Goal: Check status: Check status

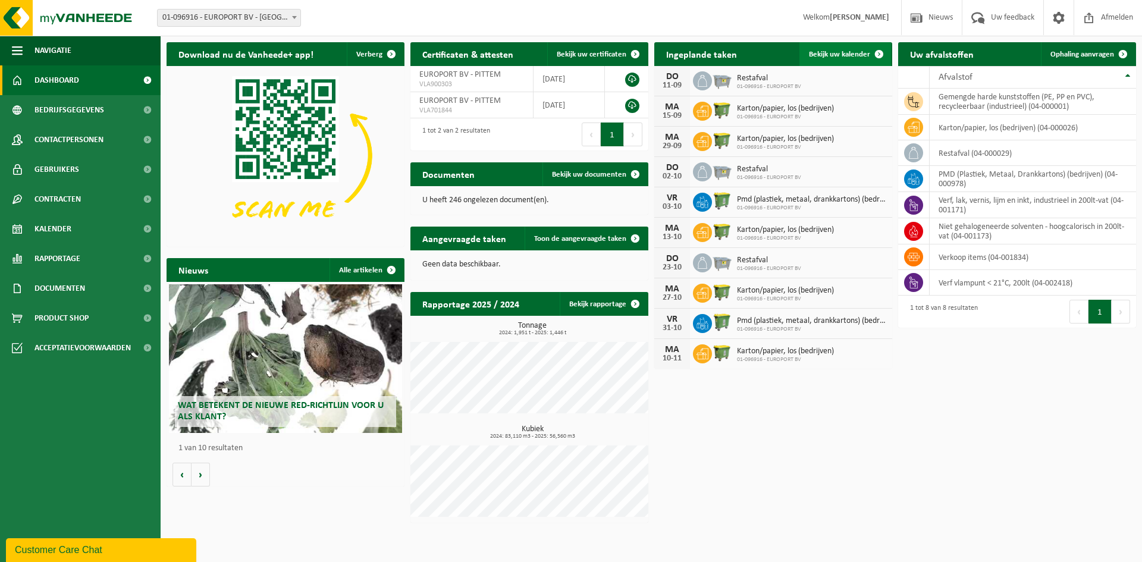
click at [825, 51] on span "Bekijk uw kalender" at bounding box center [839, 55] width 61 height 8
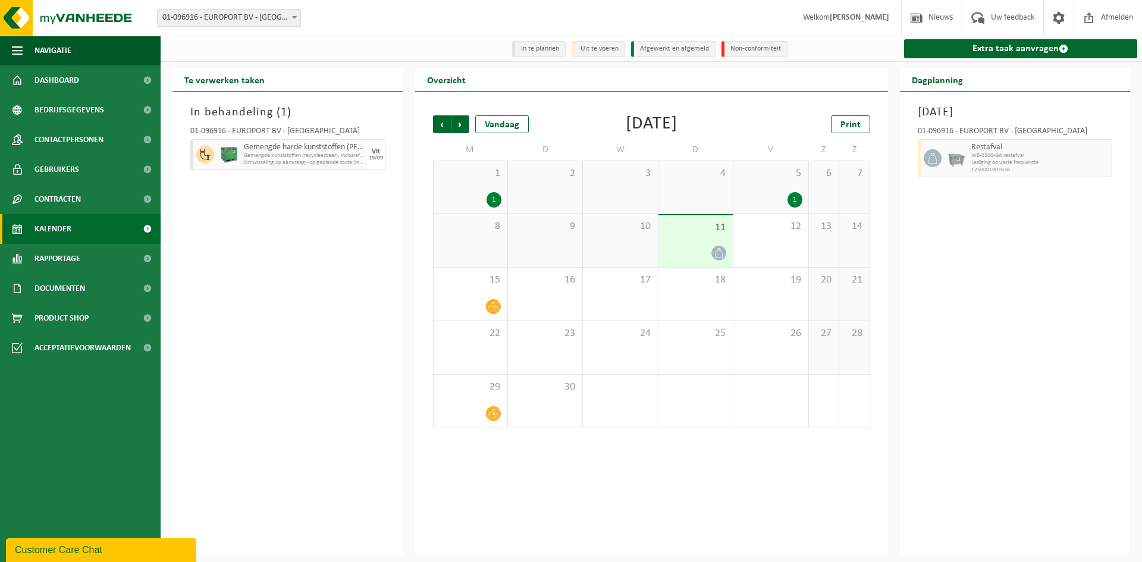
click at [783, 186] on div "5 1" at bounding box center [770, 187] width 74 height 52
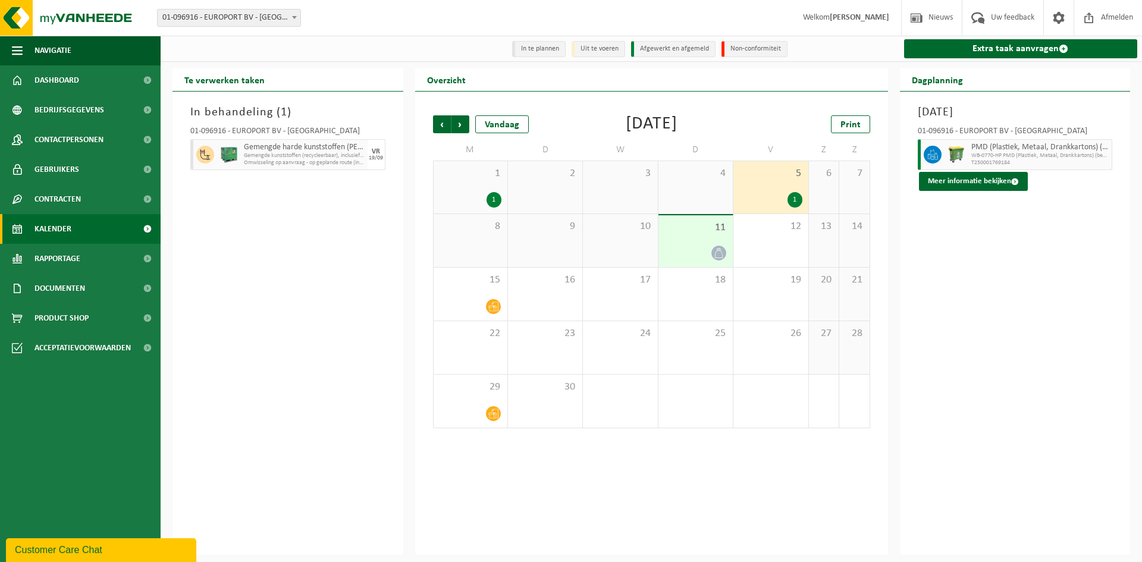
click at [709, 193] on div "4" at bounding box center [695, 187] width 74 height 52
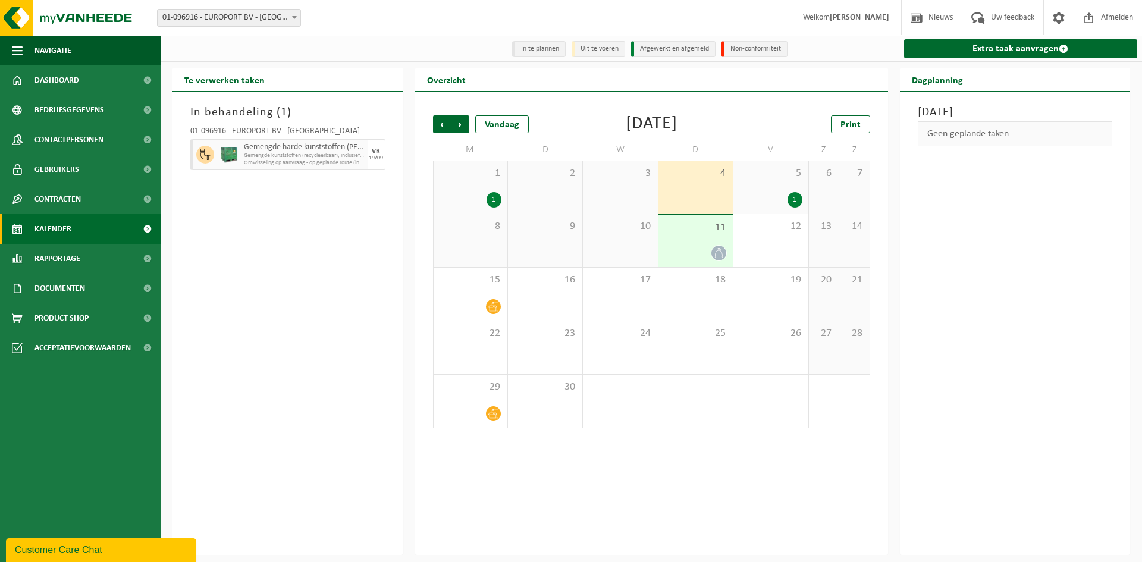
click at [780, 193] on div "1" at bounding box center [770, 199] width 62 height 15
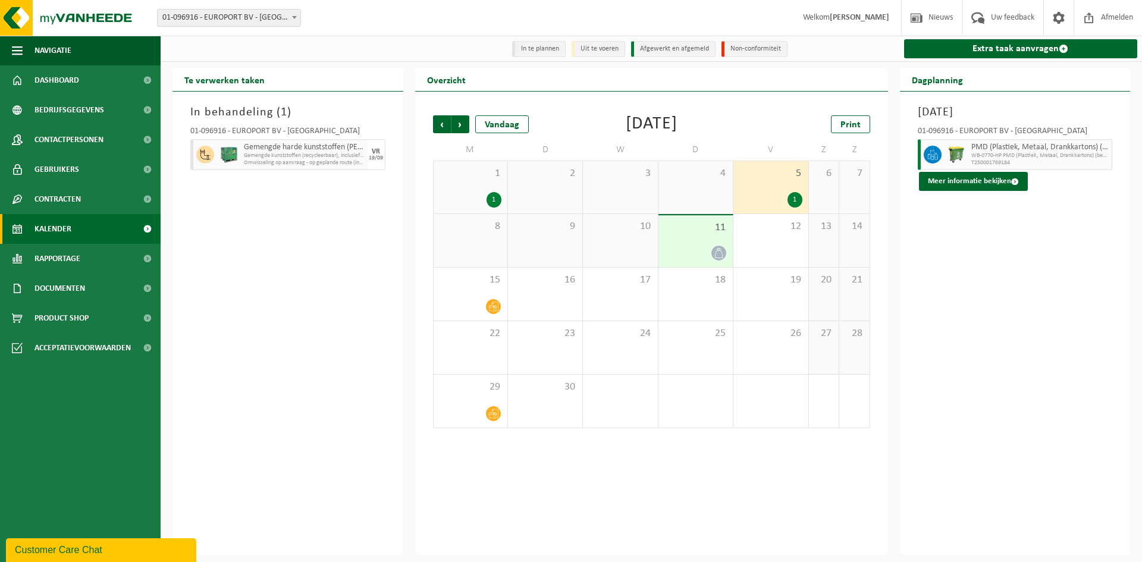
click at [260, 128] on div "01-096916 - EUROPORT BV - [GEOGRAPHIC_DATA]" at bounding box center [287, 133] width 195 height 12
click at [239, 161] on div at bounding box center [229, 154] width 24 height 31
click at [263, 152] on span "Gemengde harde kunststoffen (PE, PP en PVC), recycleerbaar (industrieel)" at bounding box center [295, 148] width 103 height 10
click at [77, 91] on span "Dashboard" at bounding box center [56, 80] width 45 height 30
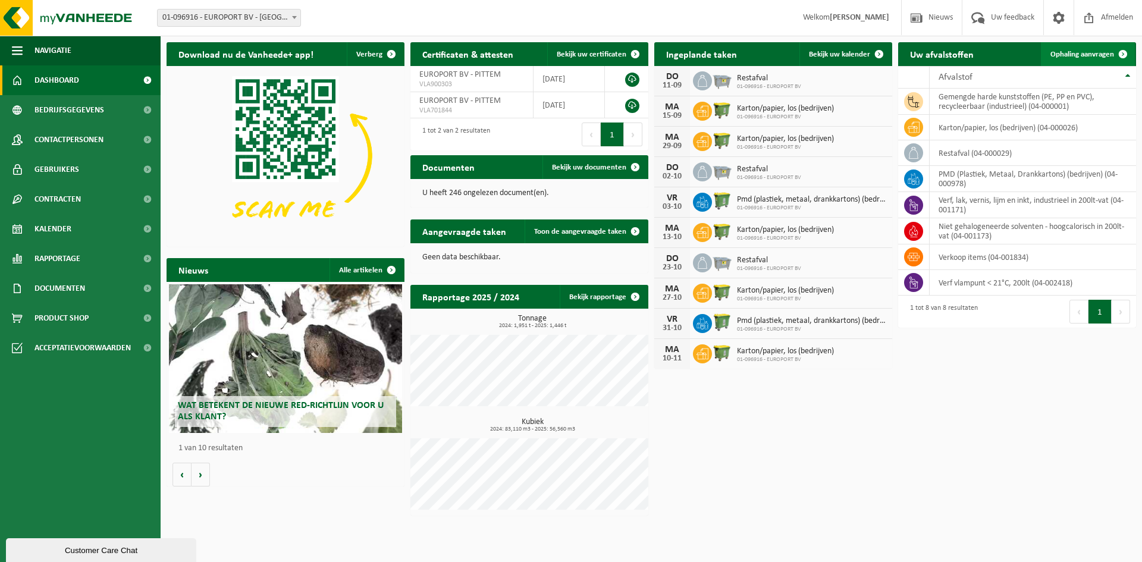
drag, startPoint x: 1125, startPoint y: 23, endPoint x: 1113, endPoint y: 63, distance: 42.0
click at [1125, 23] on span "Afmelden" at bounding box center [1117, 17] width 38 height 35
